Goal: Information Seeking & Learning: Learn about a topic

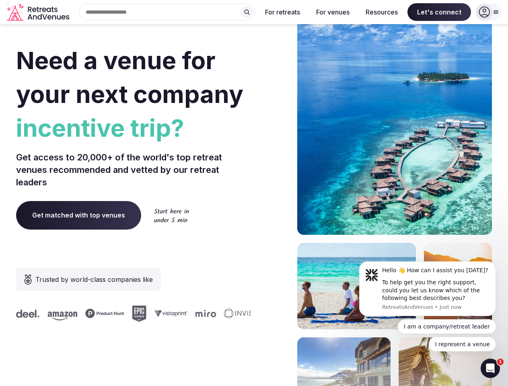
click at [254, 193] on div "Need a venue for your next company incentive trip? Get access to 20,000+ of the…" at bounding box center [254, 240] width 476 height 485
click at [167, 12] on div "Search Popular Destinations [GEOGRAPHIC_DATA], [GEOGRAPHIC_DATA] [GEOGRAPHIC_DA…" at bounding box center [163, 12] width 183 height 17
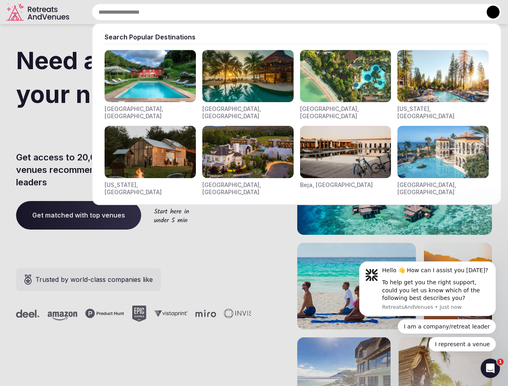
click at [247, 12] on input "text" at bounding box center [297, 12] width 410 height 17
click at [283, 12] on input "text" at bounding box center [297, 12] width 410 height 17
click at [333, 12] on input "text" at bounding box center [297, 12] width 410 height 17
click at [382, 12] on input "text" at bounding box center [297, 12] width 410 height 17
click at [439, 12] on input "text" at bounding box center [297, 12] width 410 height 17
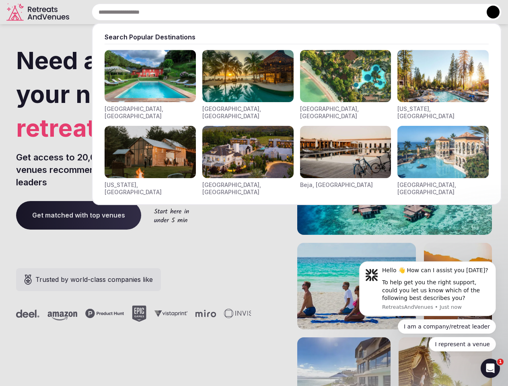
click at [489, 12] on button at bounding box center [493, 12] width 13 height 13
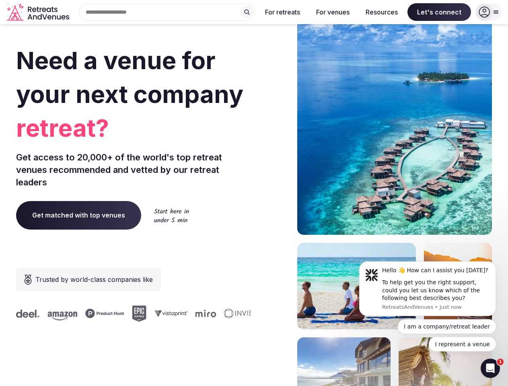
click at [428, 289] on div "To help get you the right support, could you let us know which of the following…" at bounding box center [436, 291] width 108 height 24
